Goal: Check status: Check status

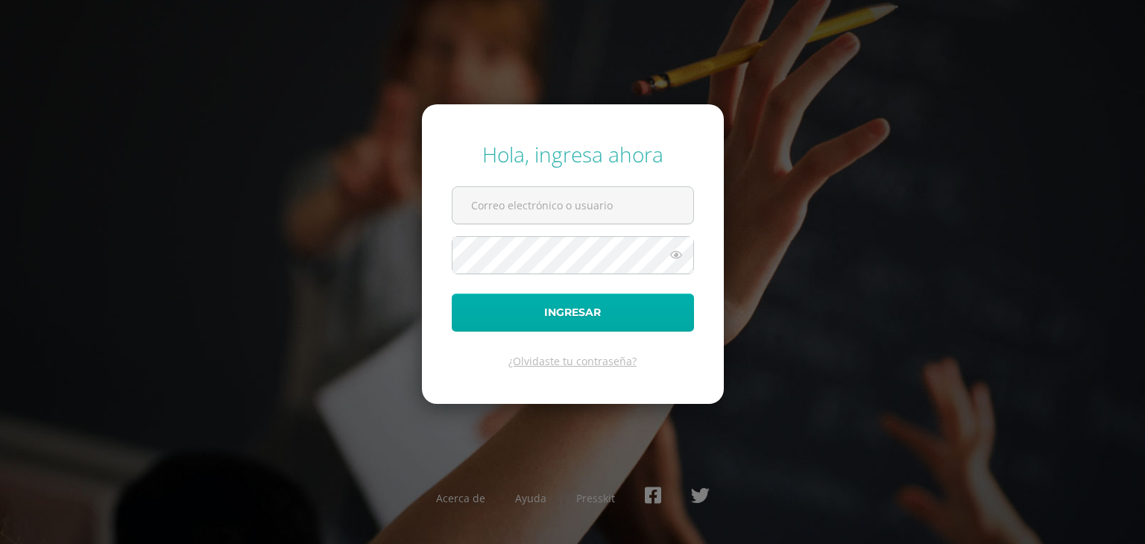
type input "20190363"
click at [565, 320] on button "Ingresar" at bounding box center [573, 313] width 242 height 38
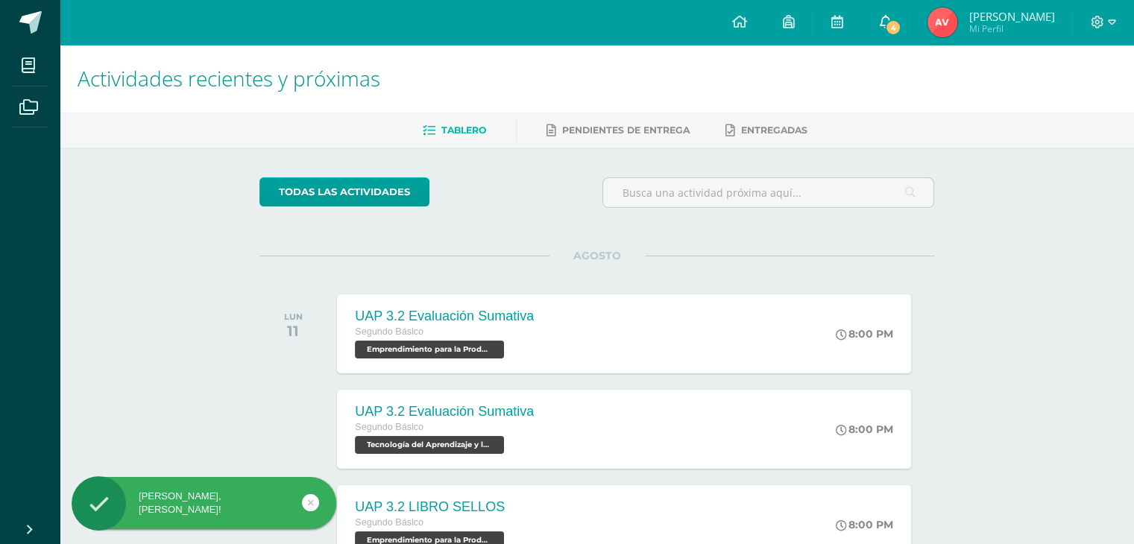
click at [901, 25] on span "4" at bounding box center [893, 27] width 16 height 16
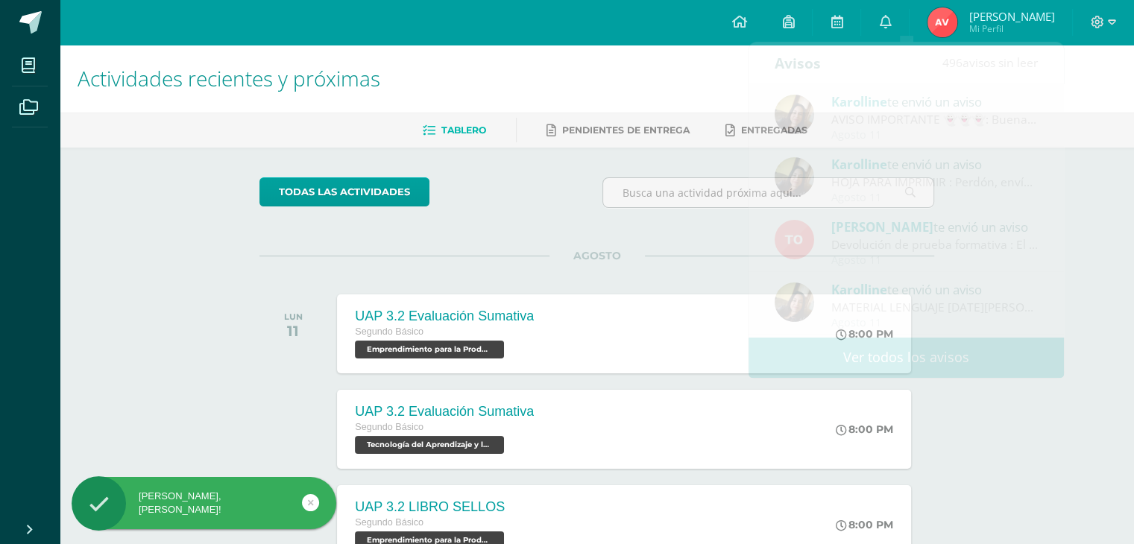
click at [659, 62] on h1 "Actividades recientes y próximas" at bounding box center [597, 79] width 1038 height 68
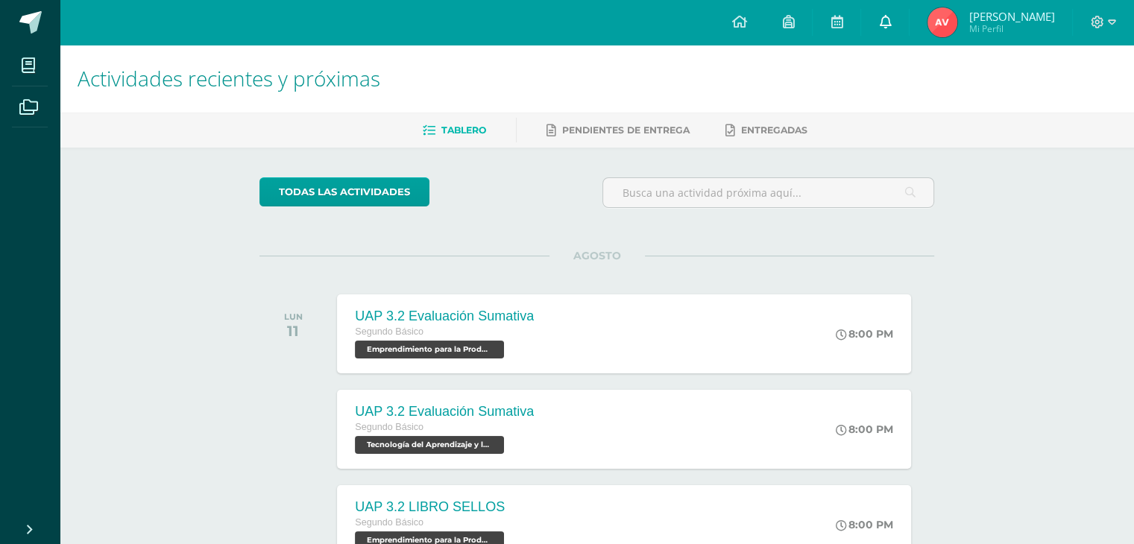
click at [891, 22] on icon at bounding box center [885, 21] width 12 height 13
click at [746, 23] on icon at bounding box center [738, 21] width 15 height 13
click at [1020, 25] on span "Mi Perfil" at bounding box center [1011, 28] width 86 height 13
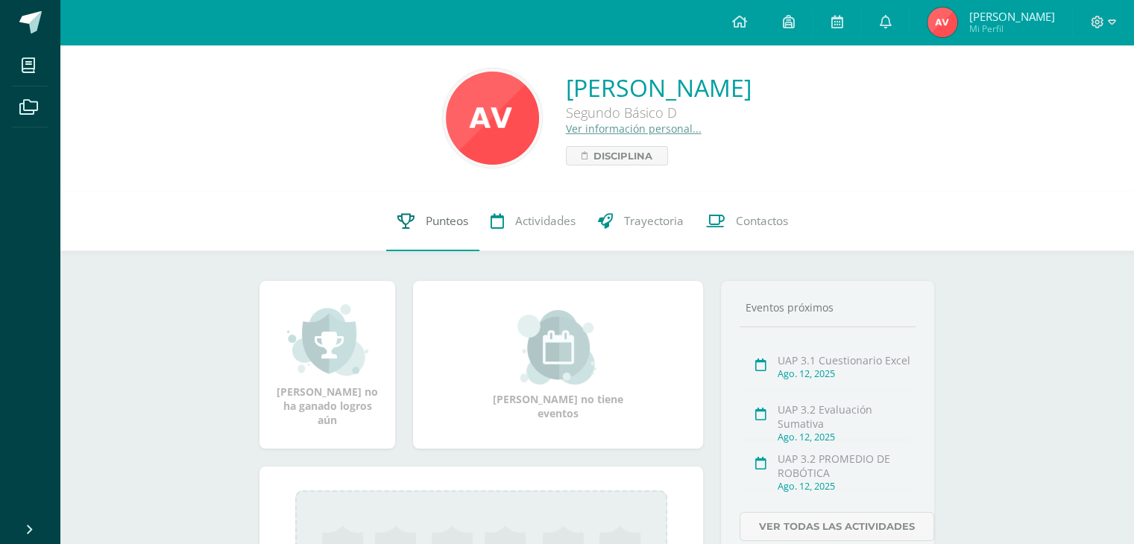
click at [449, 226] on span "Punteos" at bounding box center [447, 221] width 42 height 16
